Goal: Navigation & Orientation: Understand site structure

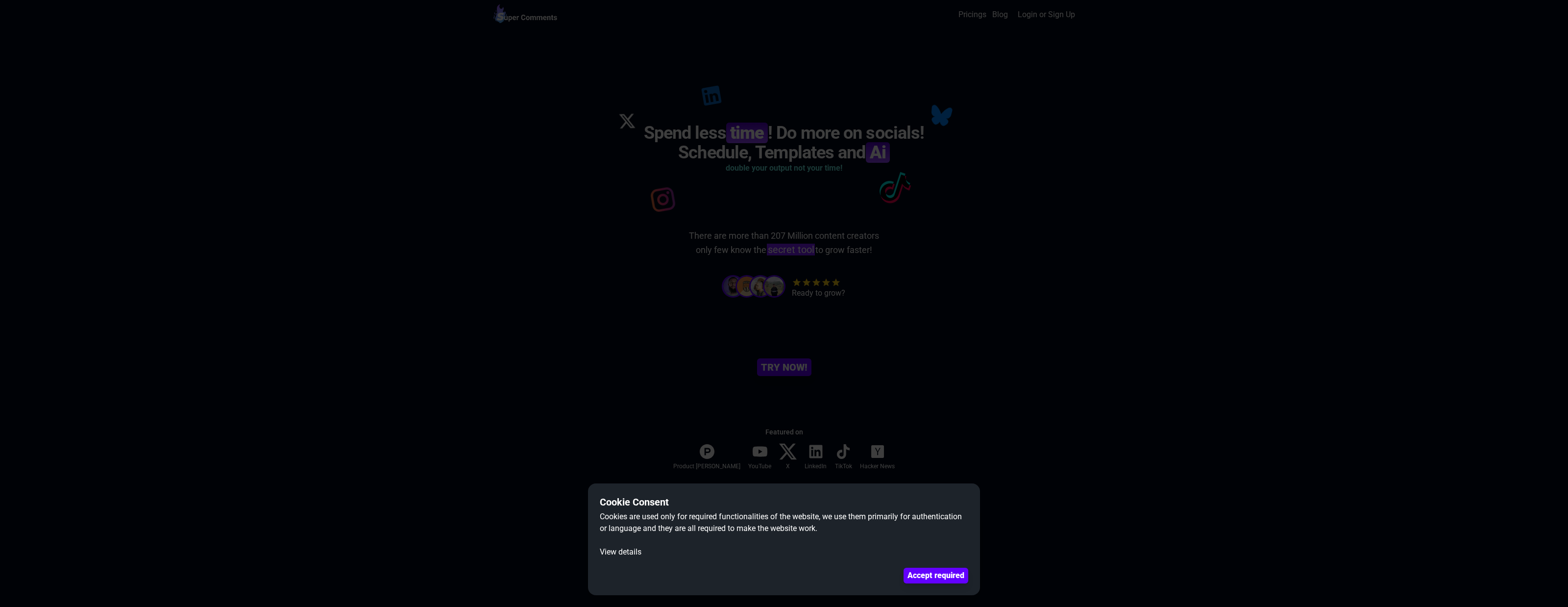
scroll to position [421, 0]
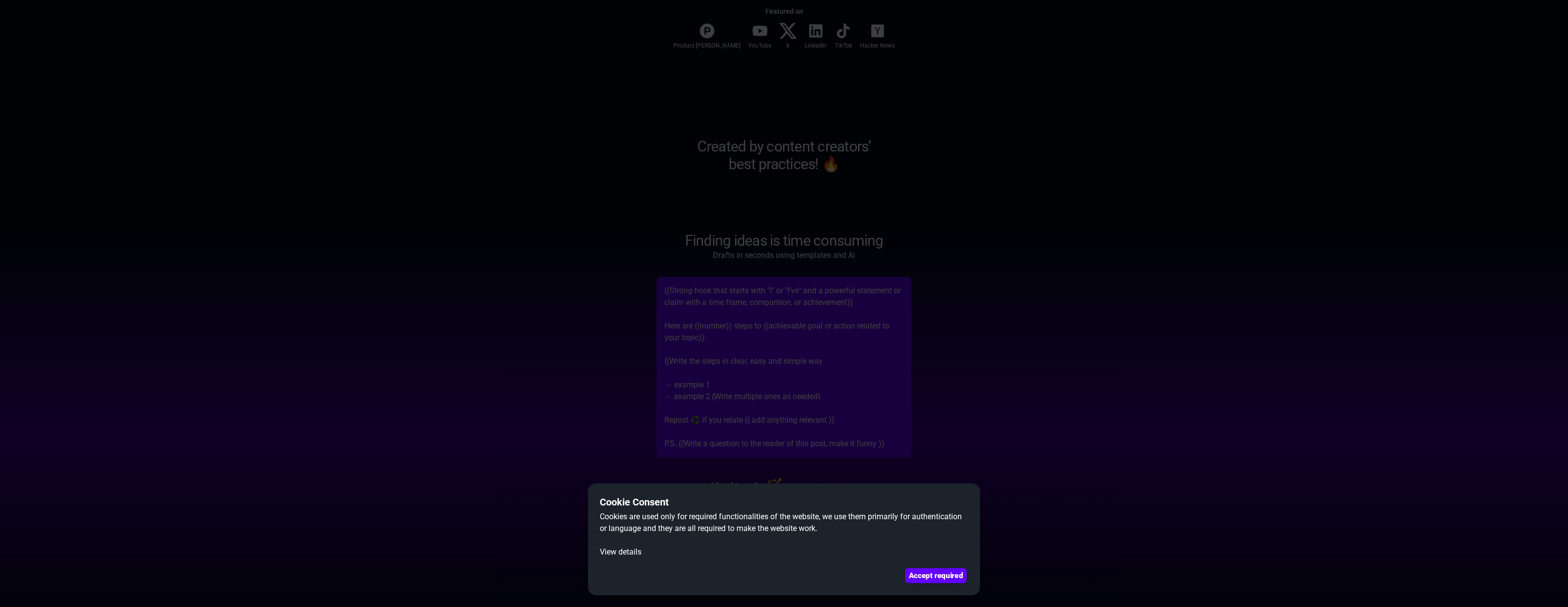
click at [921, 579] on button "Accept required" at bounding box center [935, 576] width 61 height 15
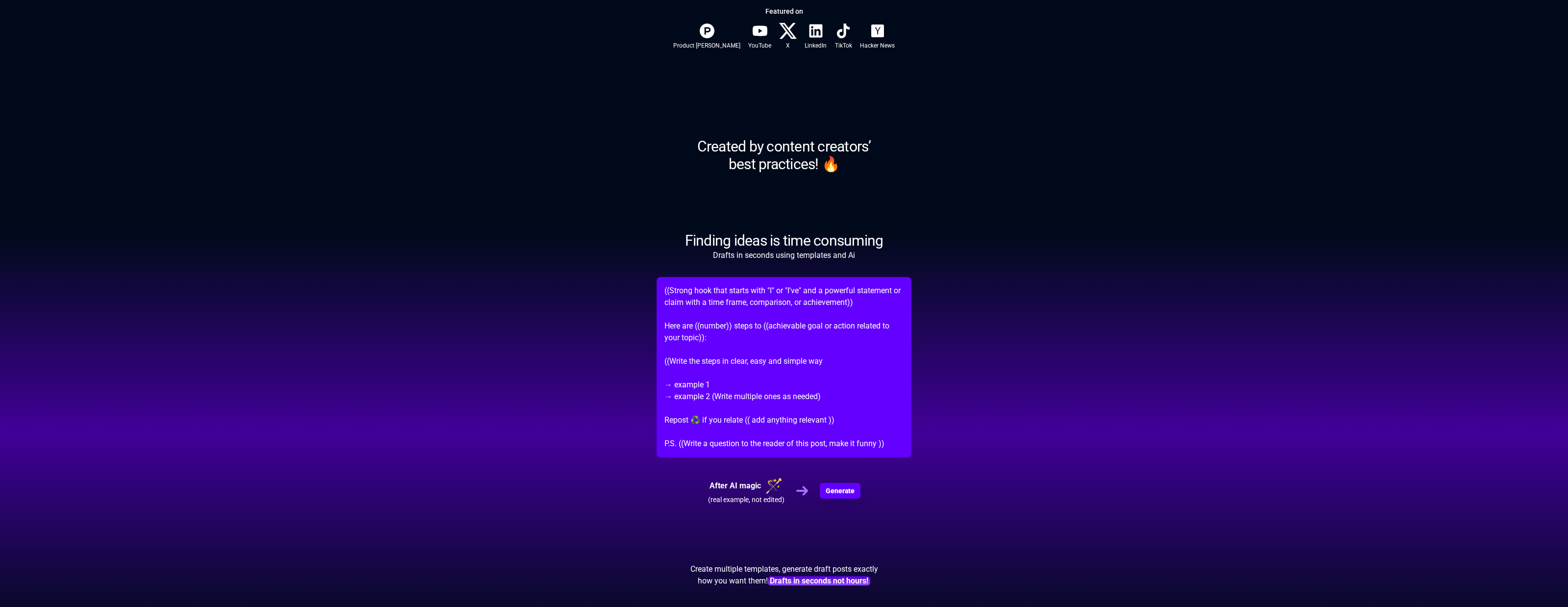
click at [807, 24] on div at bounding box center [816, 31] width 18 height 18
click at [805, 46] on span "LinkedIn" at bounding box center [816, 45] width 22 height 8
click at [807, 27] on div at bounding box center [816, 31] width 18 height 18
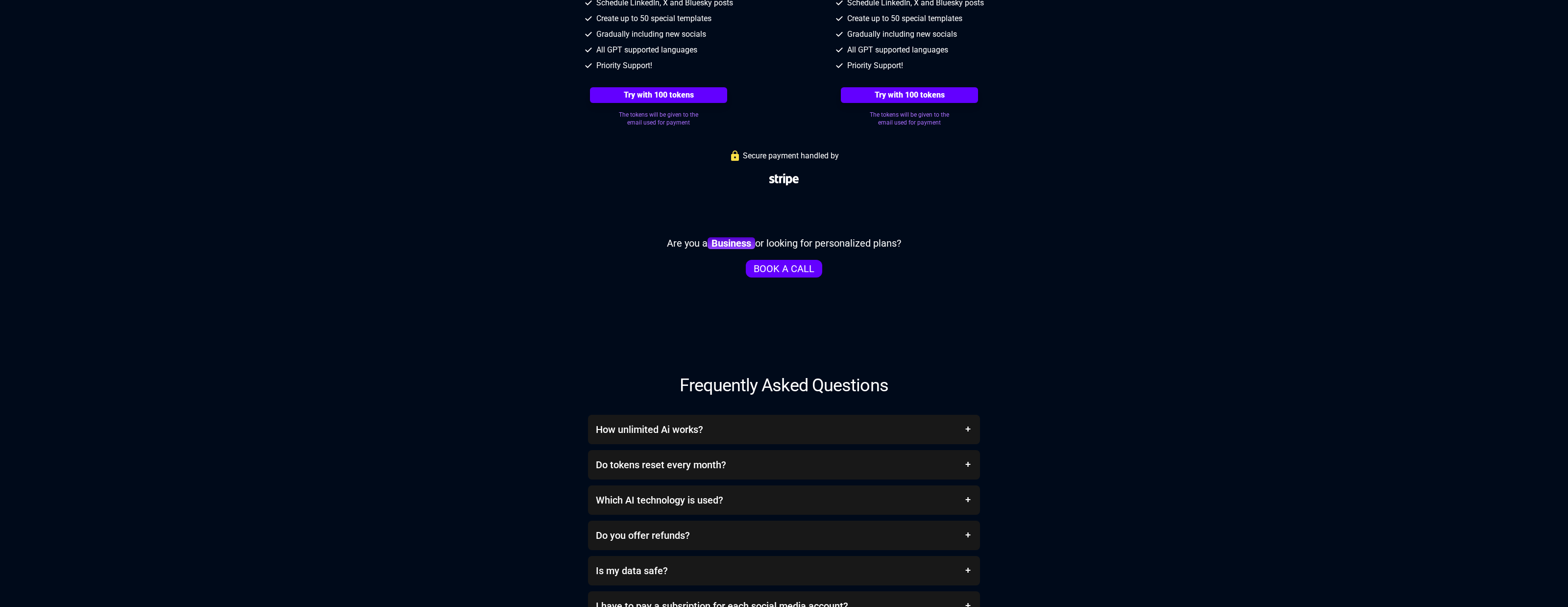
scroll to position [3723, 0]
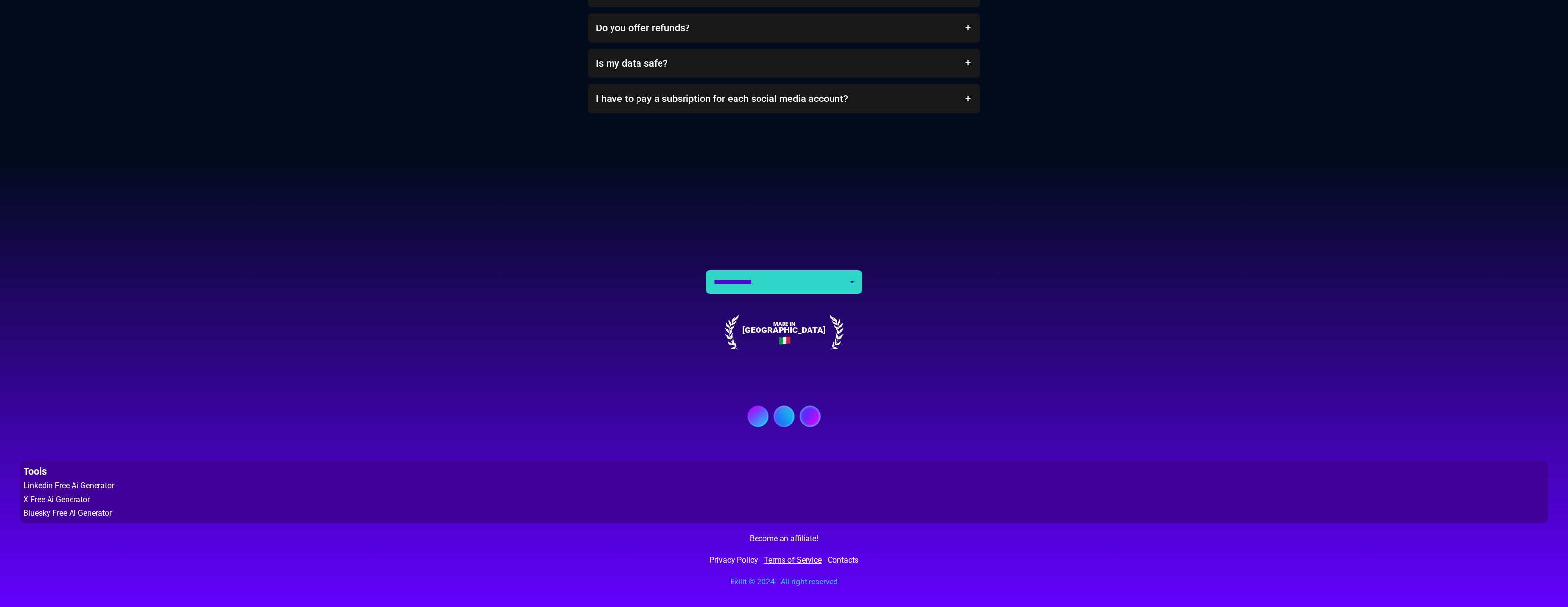
click at [794, 557] on link "Terms of Service" at bounding box center [793, 560] width 58 height 12
click at [739, 557] on link "Privacy Policy" at bounding box center [734, 560] width 49 height 12
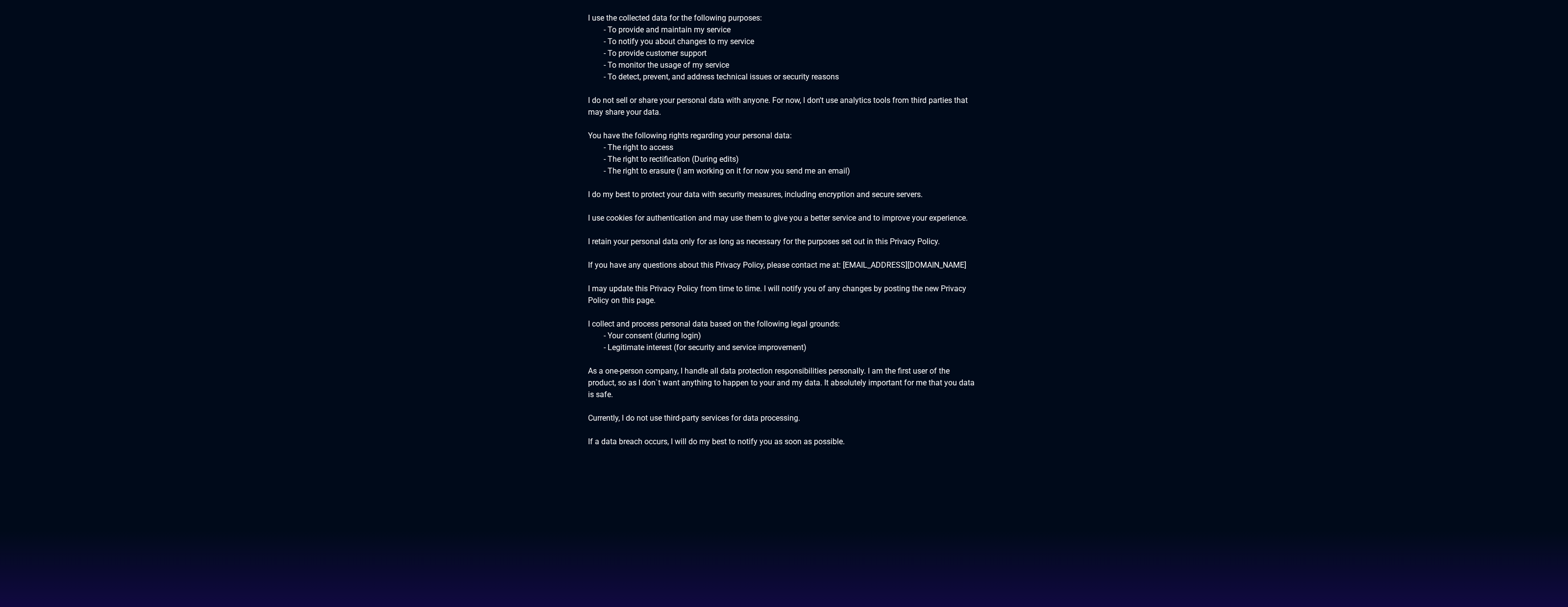
scroll to position [610, 0]
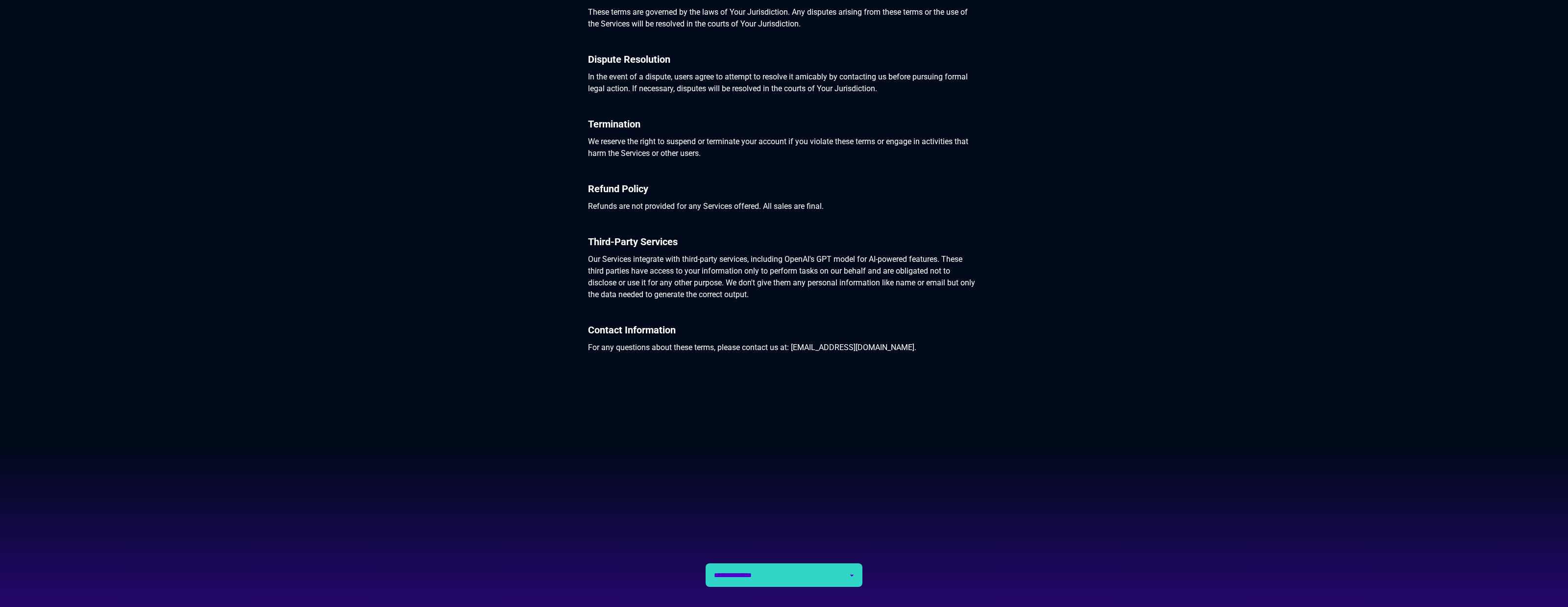
scroll to position [876, 0]
